Goal: Task Accomplishment & Management: Manage account settings

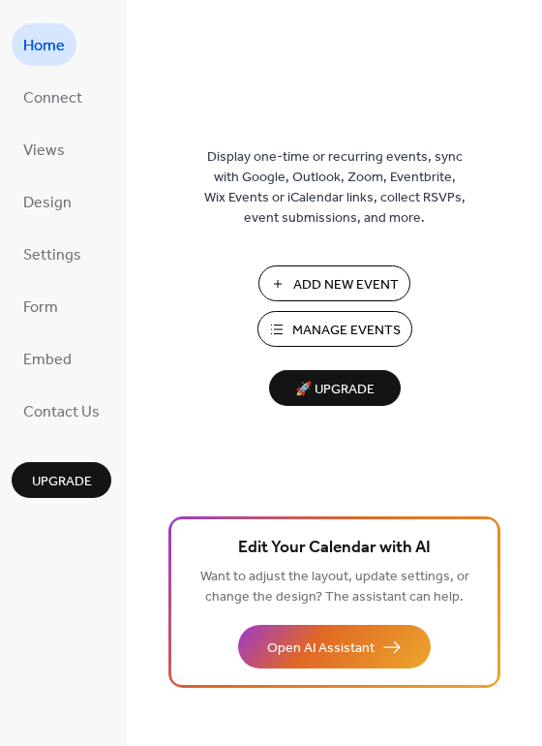
click at [367, 328] on span "Manage Events" at bounding box center [346, 331] width 108 height 20
click at [321, 334] on span "Manage Events" at bounding box center [346, 331] width 108 height 20
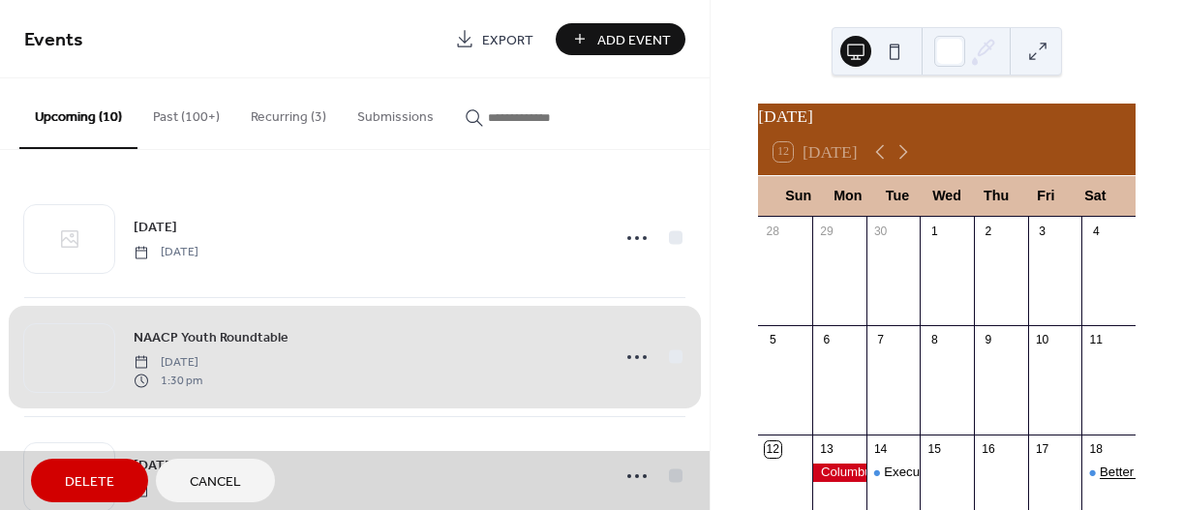
click at [1100, 481] on div "Better Together Breakfast" at bounding box center [1172, 472] width 144 height 17
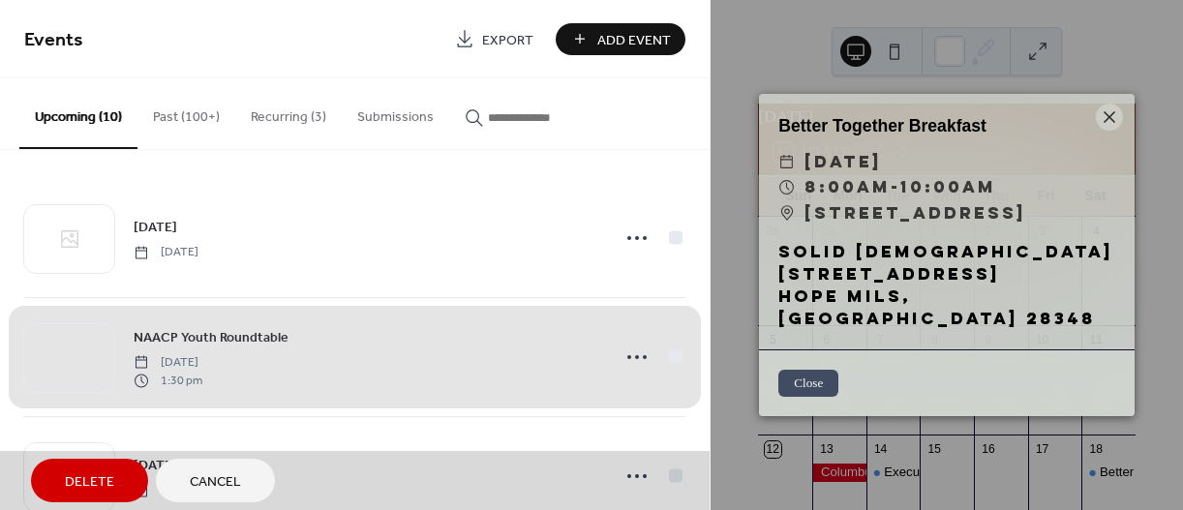
click at [814, 390] on button "Close" at bounding box center [809, 383] width 60 height 27
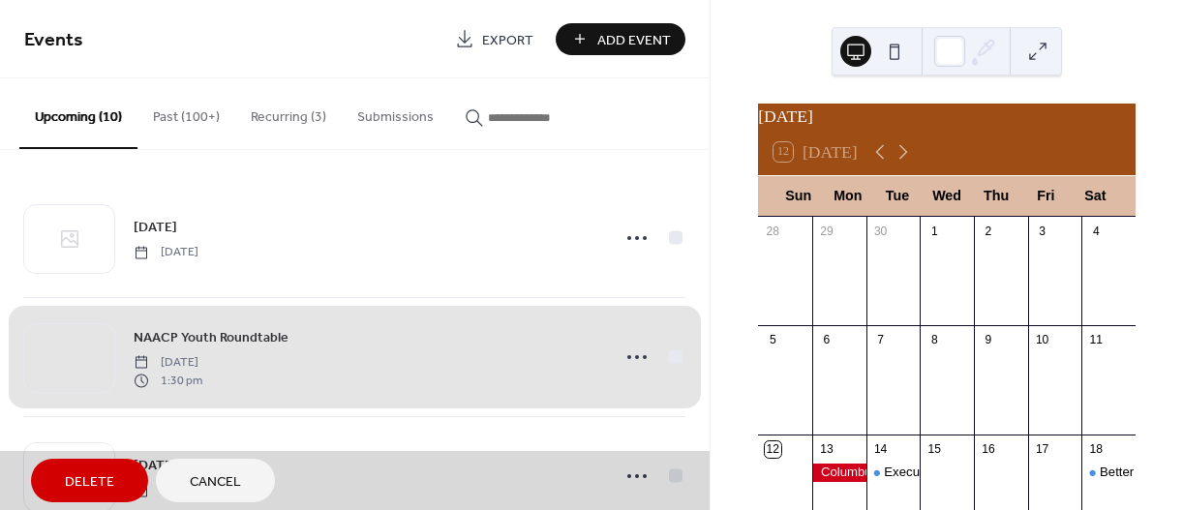
click at [278, 114] on button "Recurring (3)" at bounding box center [288, 112] width 107 height 69
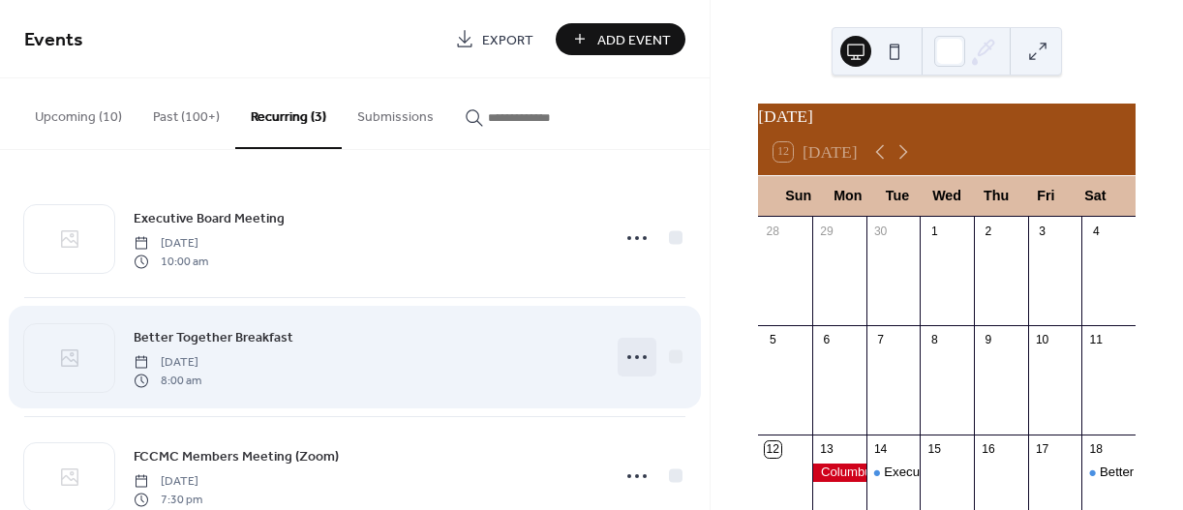
click at [622, 355] on icon at bounding box center [637, 357] width 31 height 31
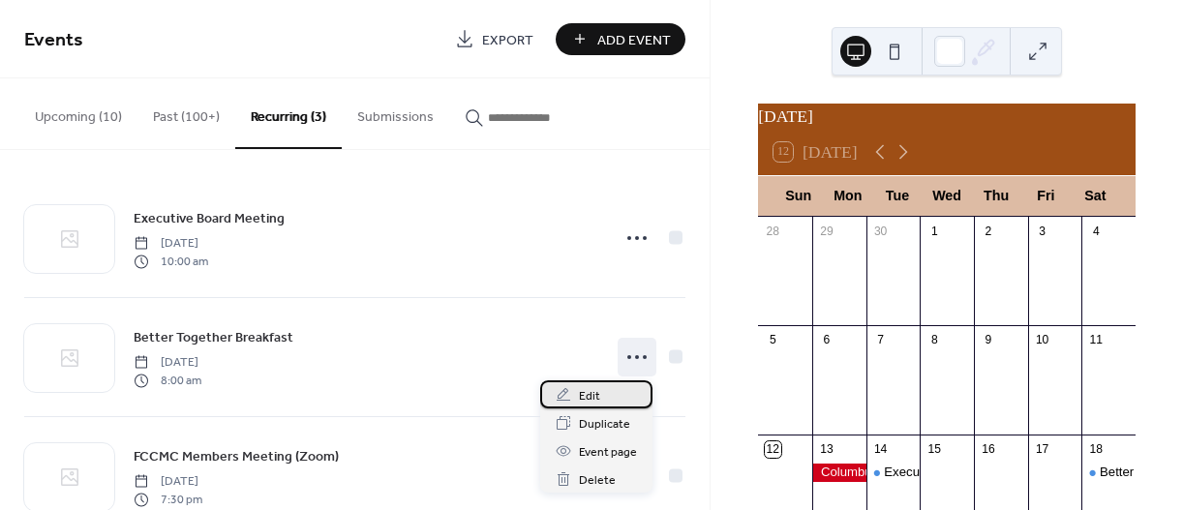
click at [595, 398] on span "Edit" at bounding box center [589, 396] width 21 height 20
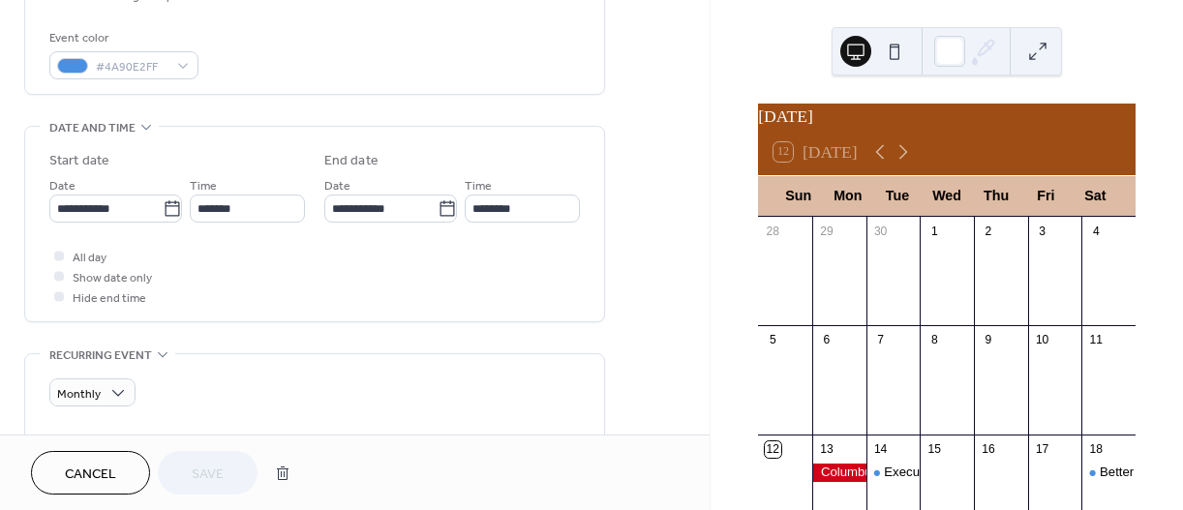
scroll to position [545, 0]
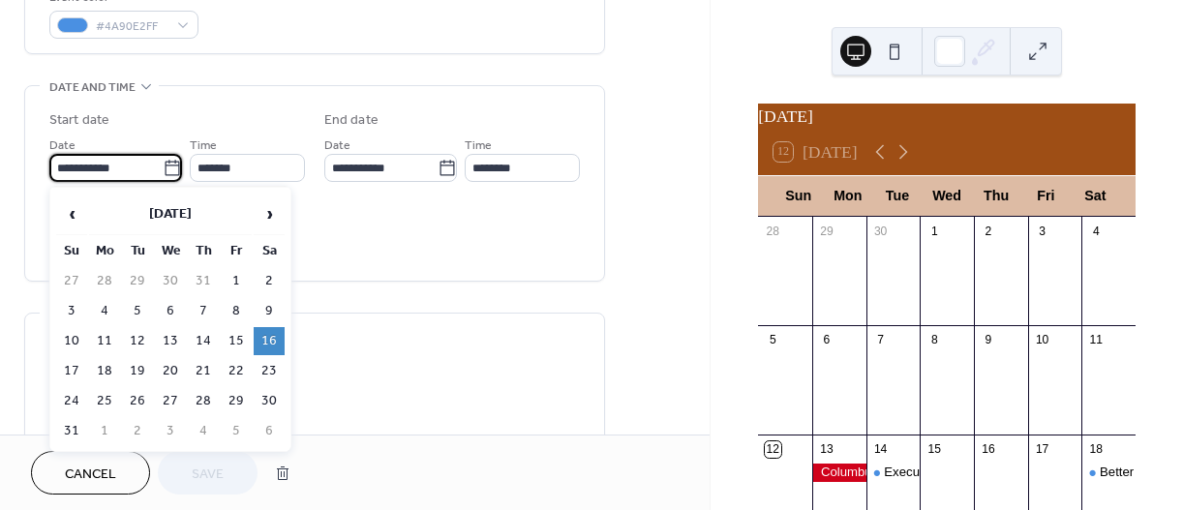
click at [124, 172] on input "**********" at bounding box center [105, 168] width 113 height 28
click at [266, 216] on span "›" at bounding box center [269, 214] width 29 height 39
click at [266, 337] on td "18" at bounding box center [269, 341] width 31 height 28
type input "**********"
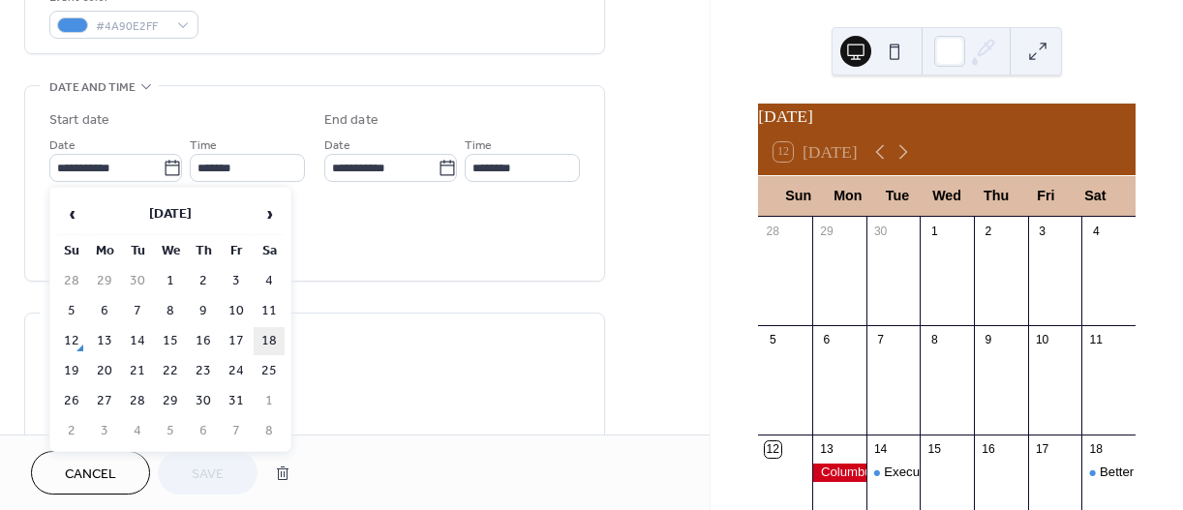
type input "**********"
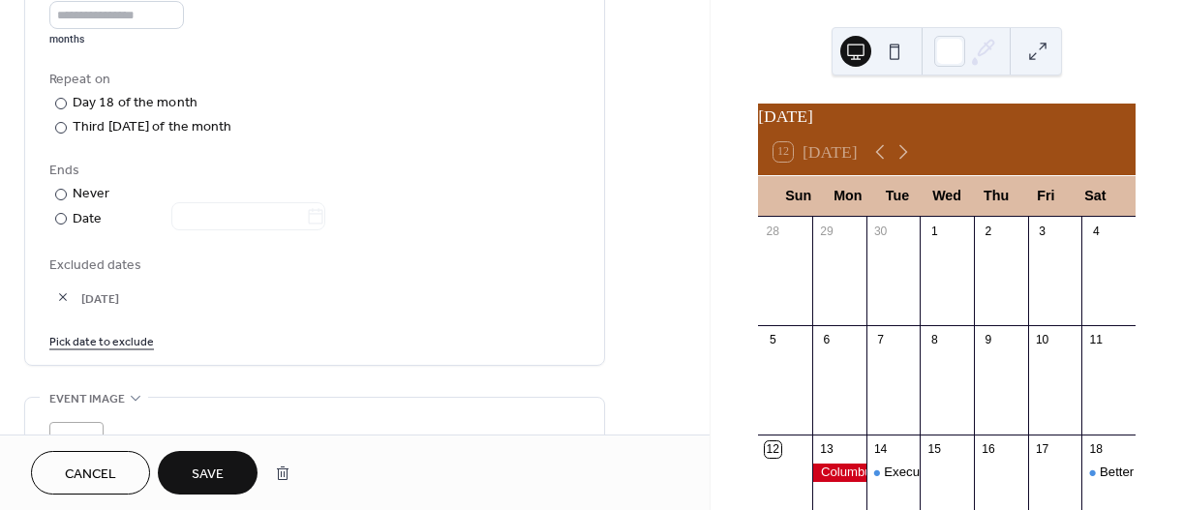
scroll to position [1254, 0]
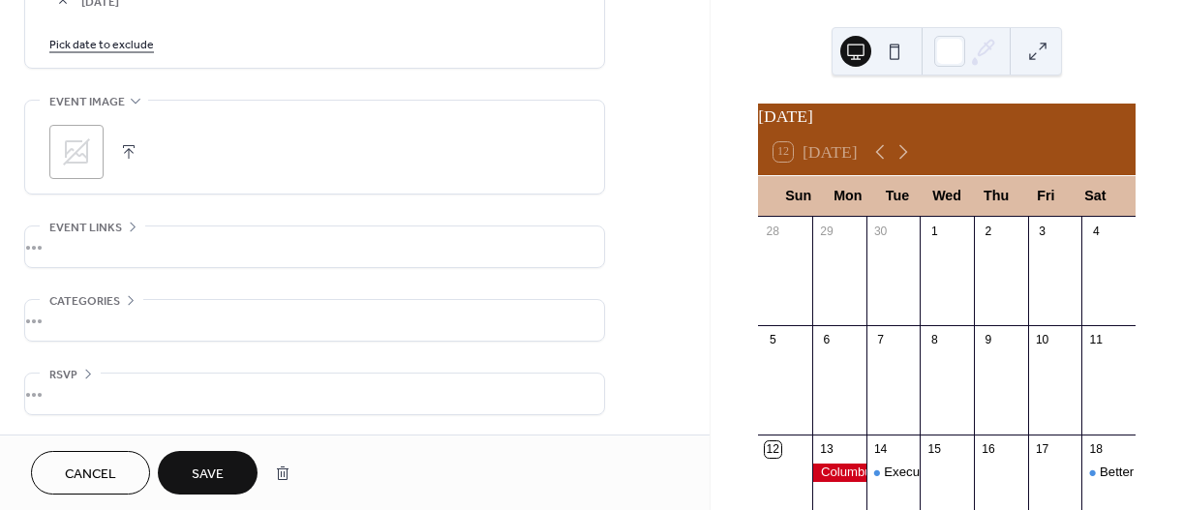
click at [95, 158] on div ";" at bounding box center [76, 152] width 54 height 54
click at [202, 481] on span "Save" at bounding box center [208, 475] width 32 height 20
